Goal: Information Seeking & Learning: Check status

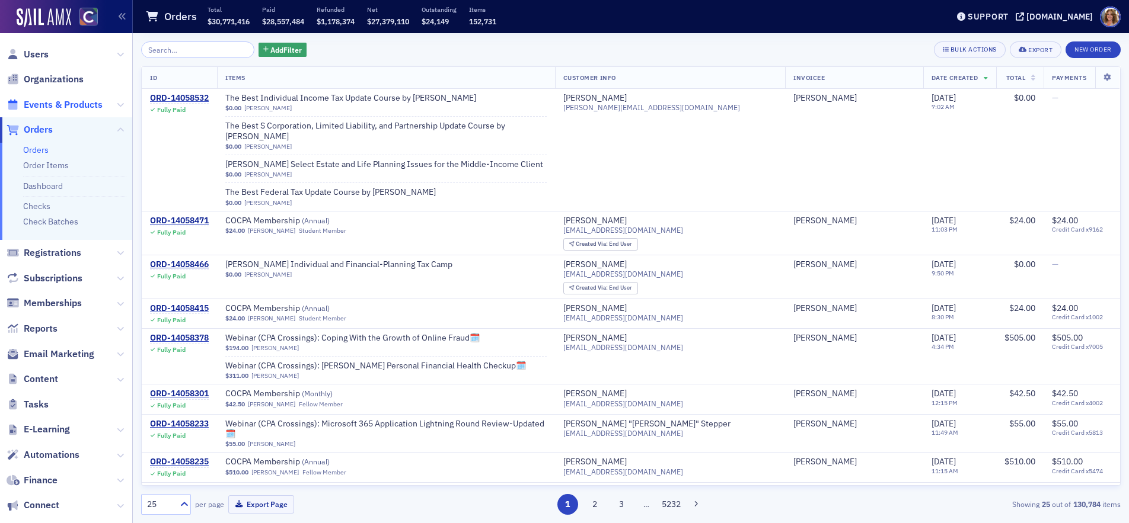
click at [82, 99] on span "Events & Products" at bounding box center [63, 104] width 79 height 13
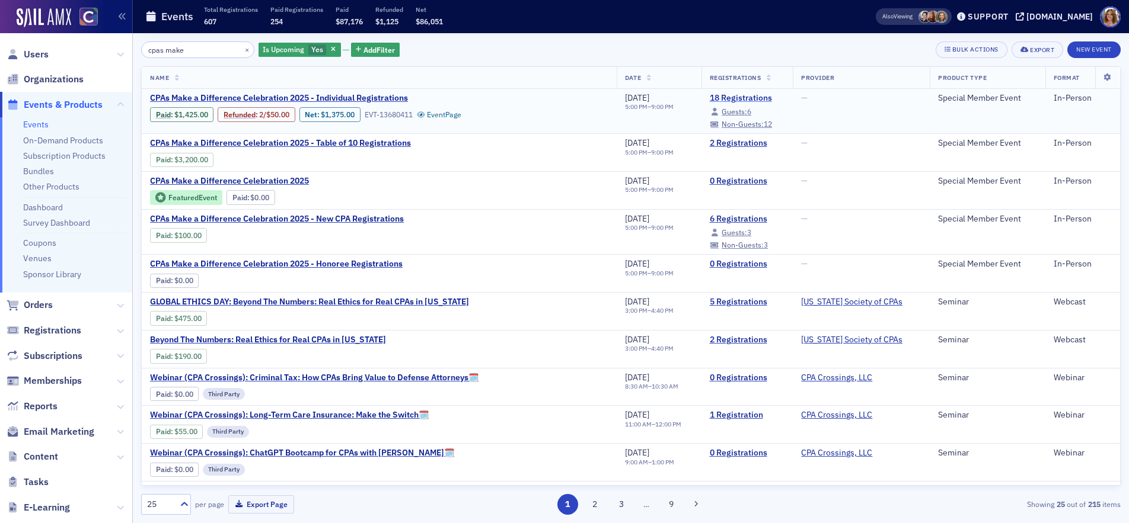
type input "cpas make"
click at [710, 97] on link "18 Registrations" at bounding box center [747, 98] width 75 height 11
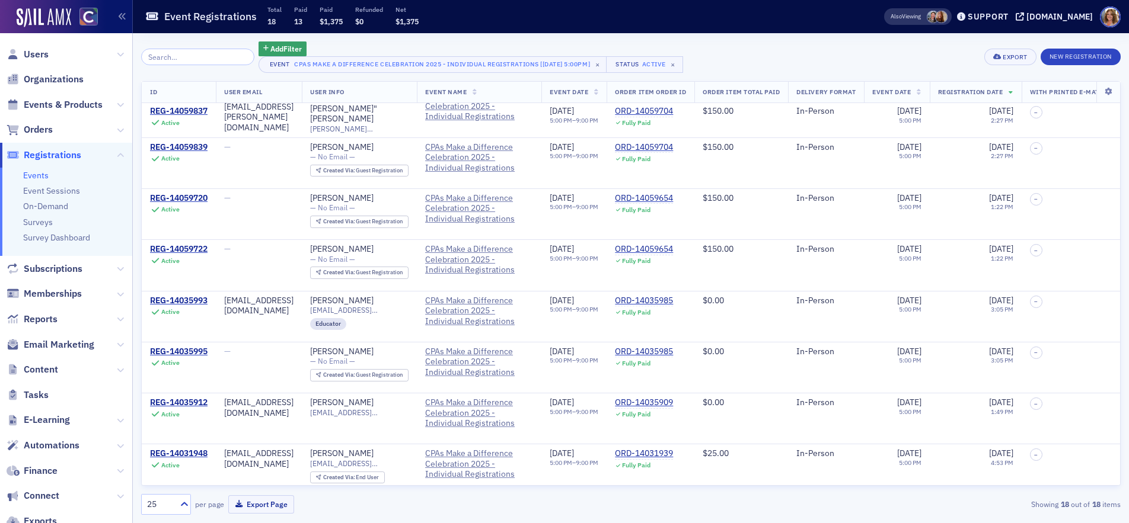
scroll to position [15, 0]
